Goal: Navigation & Orientation: Go to known website

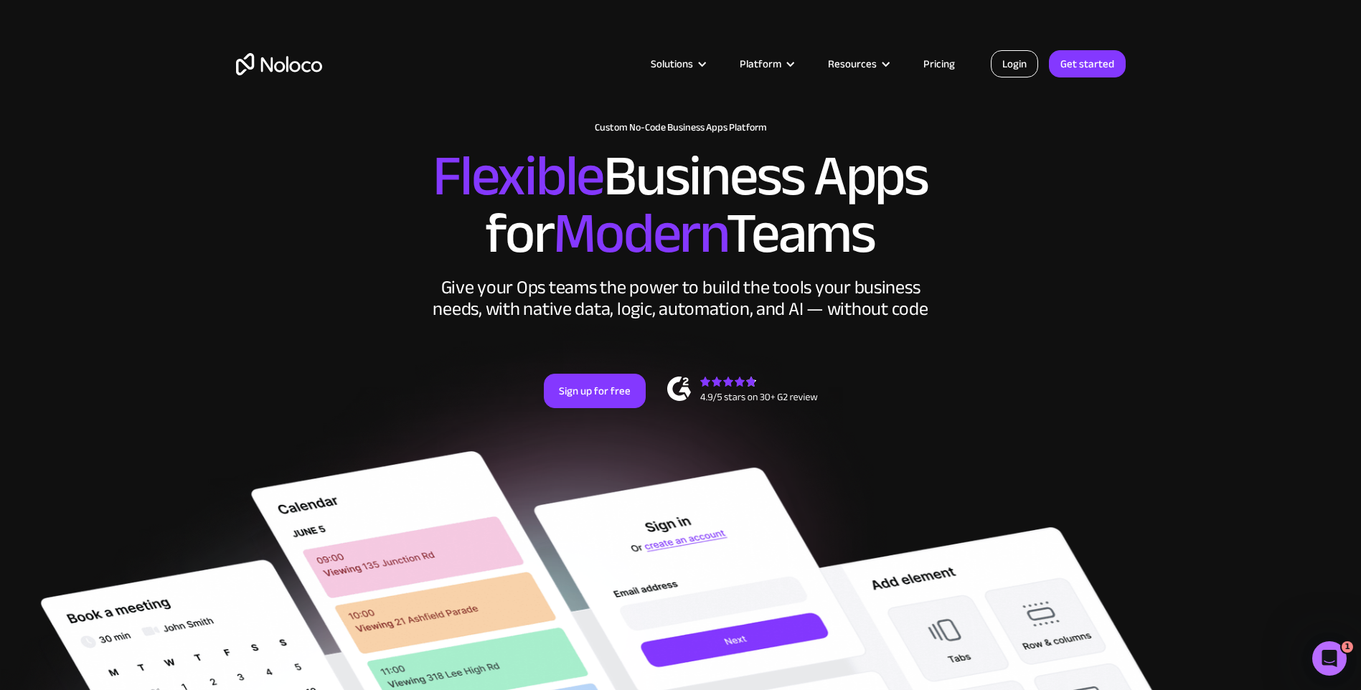
click at [1019, 60] on link "Login" at bounding box center [1014, 63] width 47 height 27
